Goal: Find specific page/section: Find specific page/section

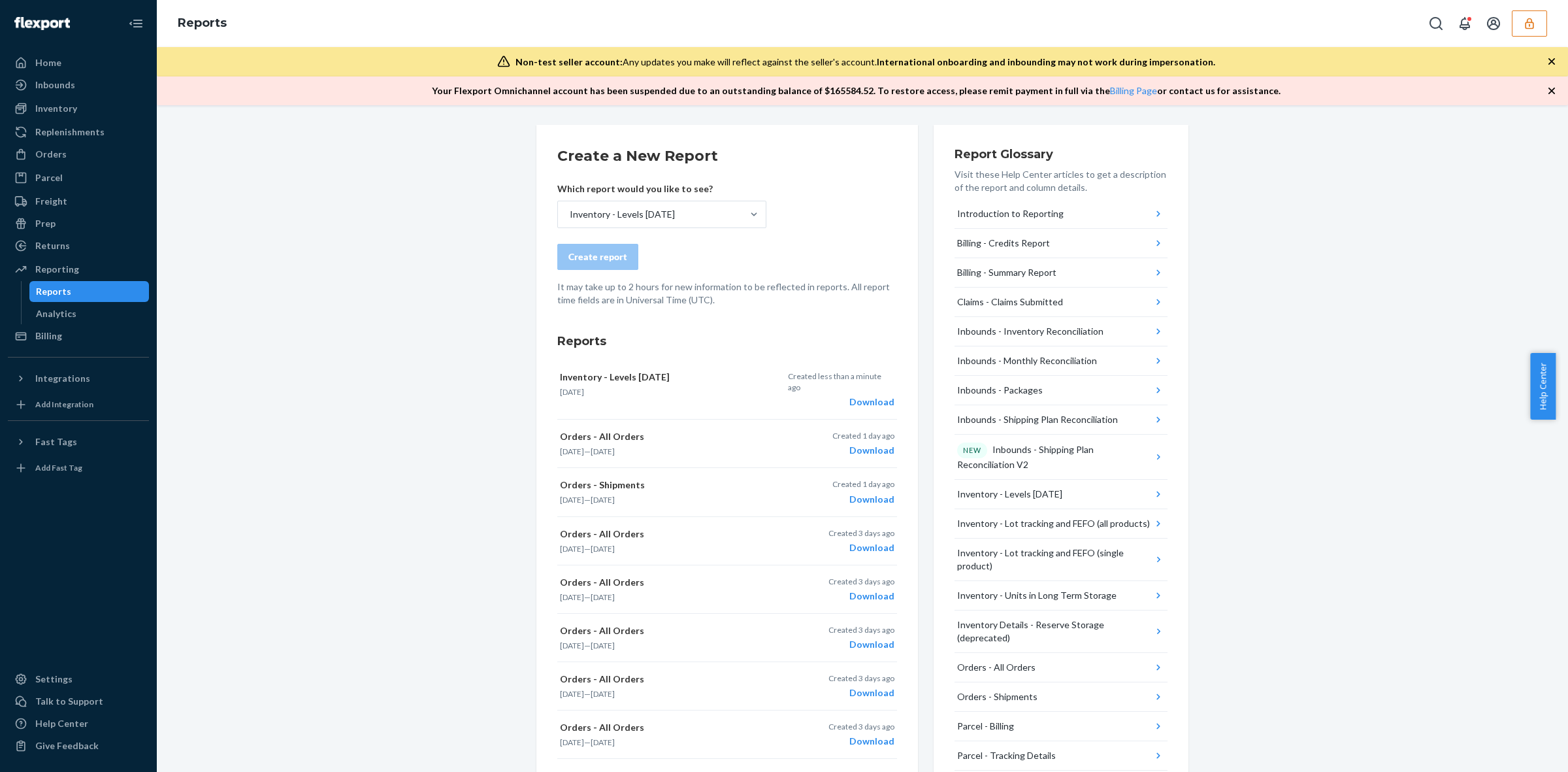
click at [1530, 20] on icon "button" at bounding box center [1529, 23] width 13 height 13
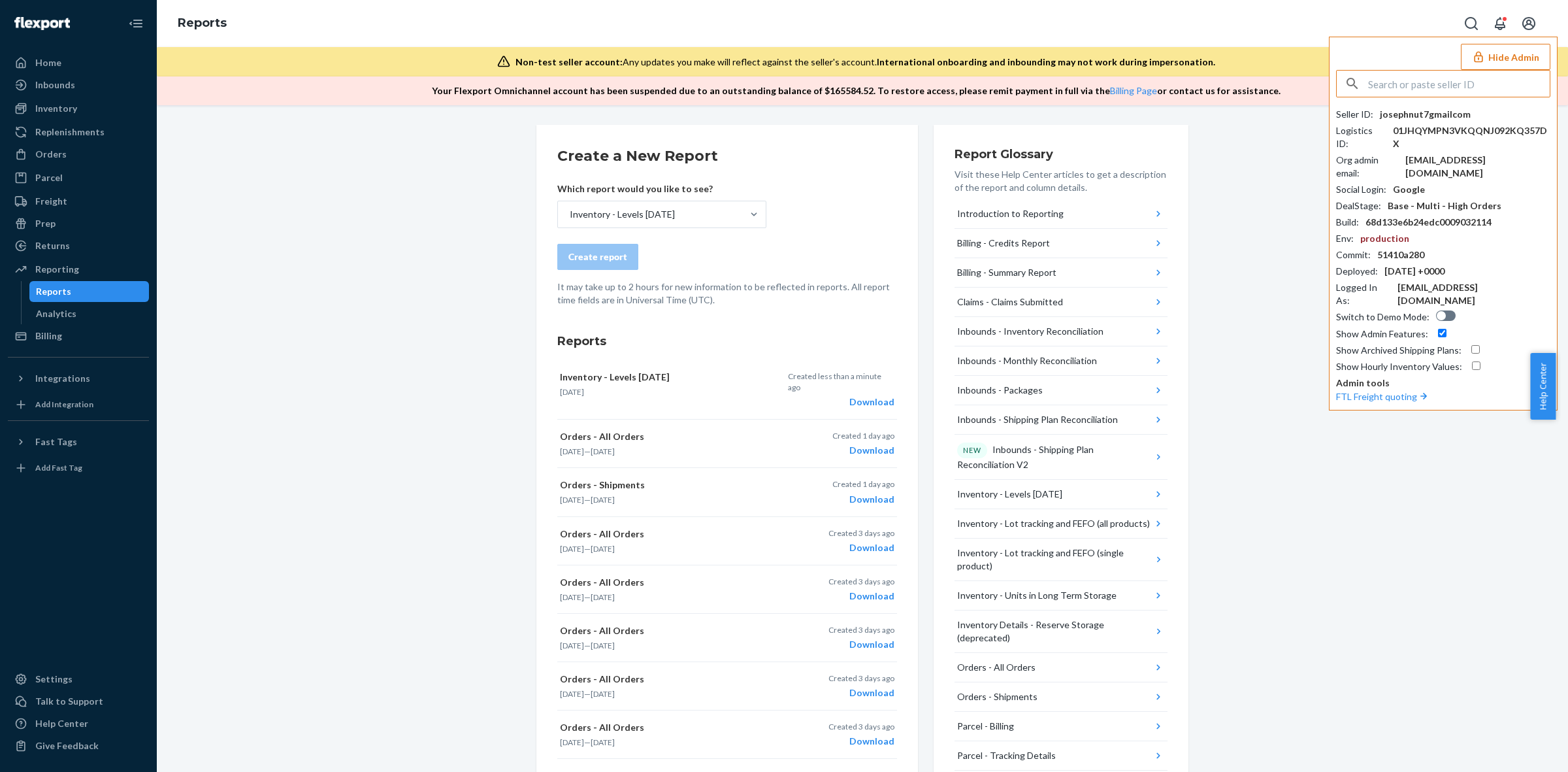
click at [1485, 88] on input "text" at bounding box center [1459, 83] width 181 height 26
type input "infonexgenicsinccom"
click at [1455, 111] on li "infonexgenicsinccom [EMAIL_ADDRESS][DOMAIN_NAME]" at bounding box center [1447, 121] width 221 height 40
